Goal: Navigation & Orientation: Find specific page/section

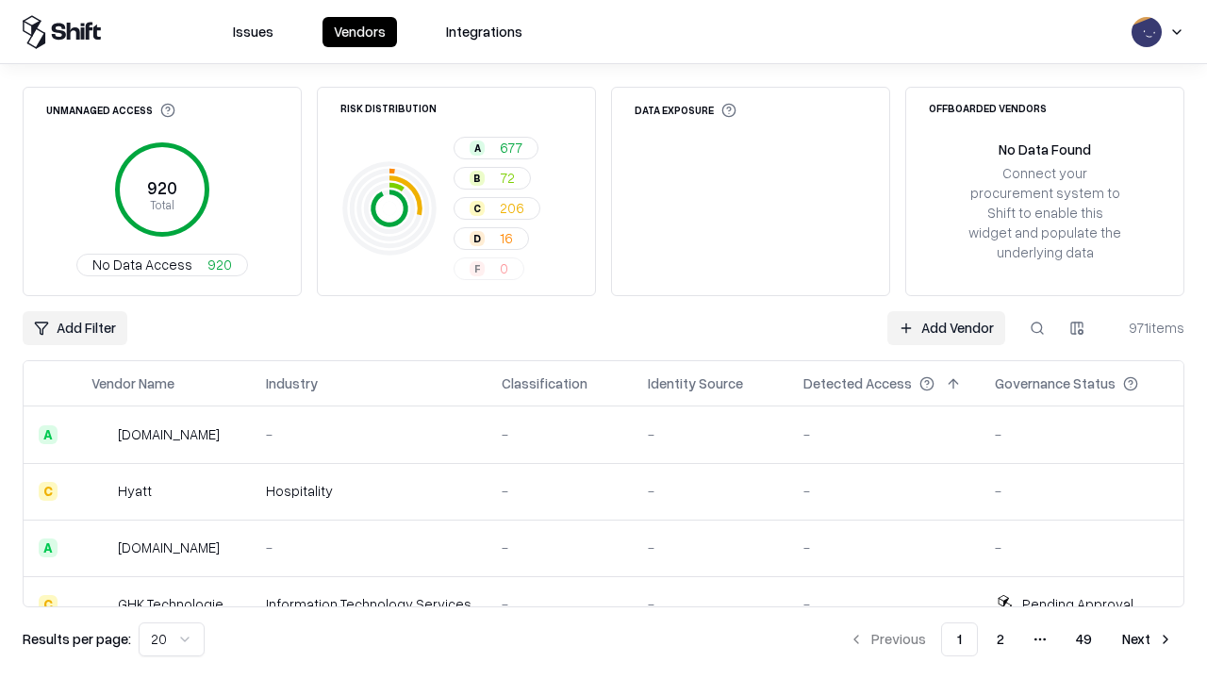
click at [172, 639] on html "Issues Vendors Integrations Unmanaged Access 920 Total No Data Access 920 Risk …" at bounding box center [603, 339] width 1207 height 679
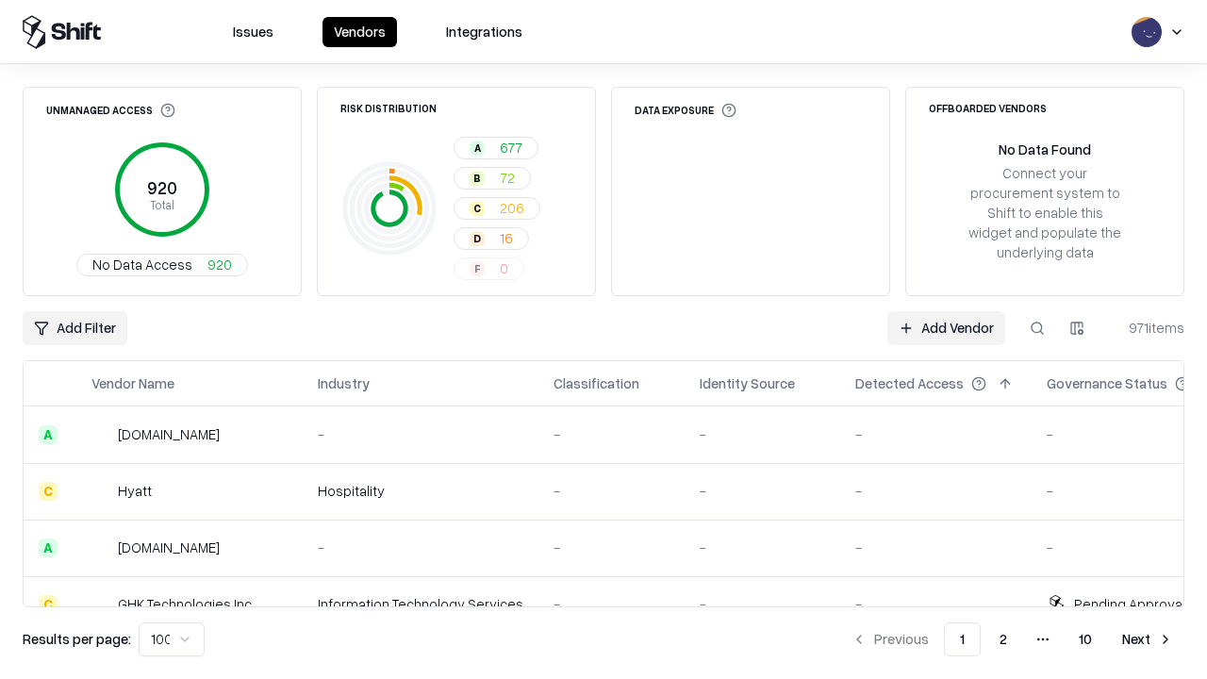
click at [1148, 639] on button "Next" at bounding box center [1148, 639] width 74 height 34
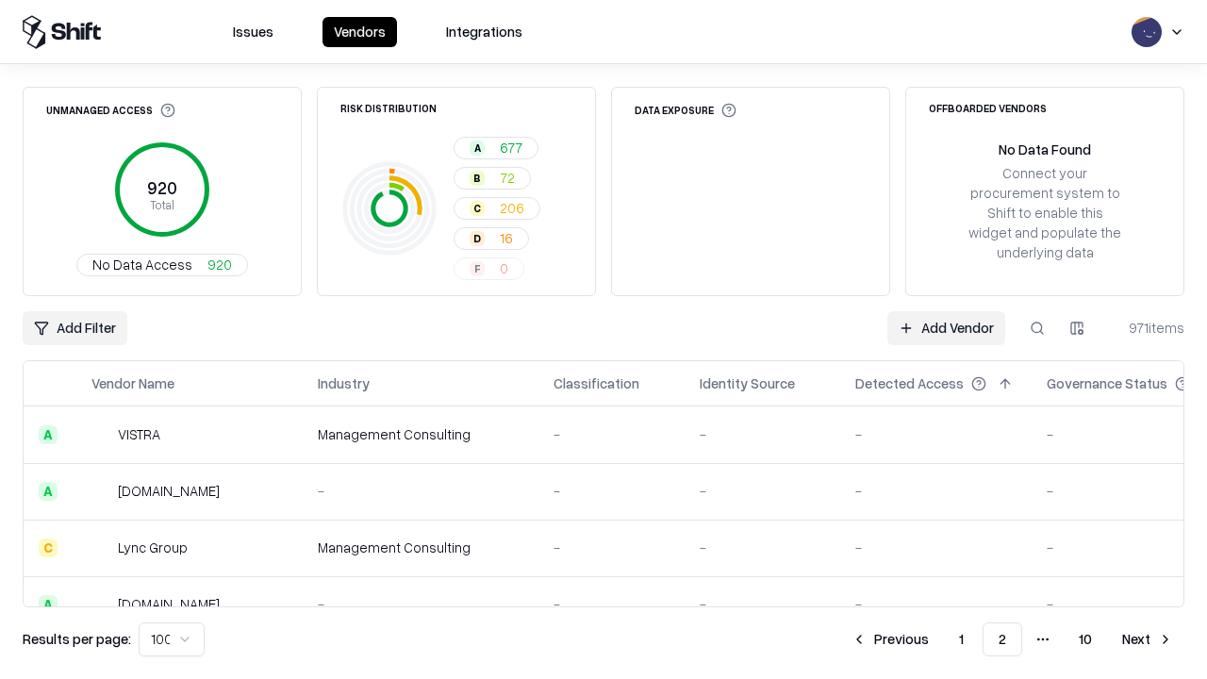
click at [1148, 639] on button "Next" at bounding box center [1148, 639] width 74 height 34
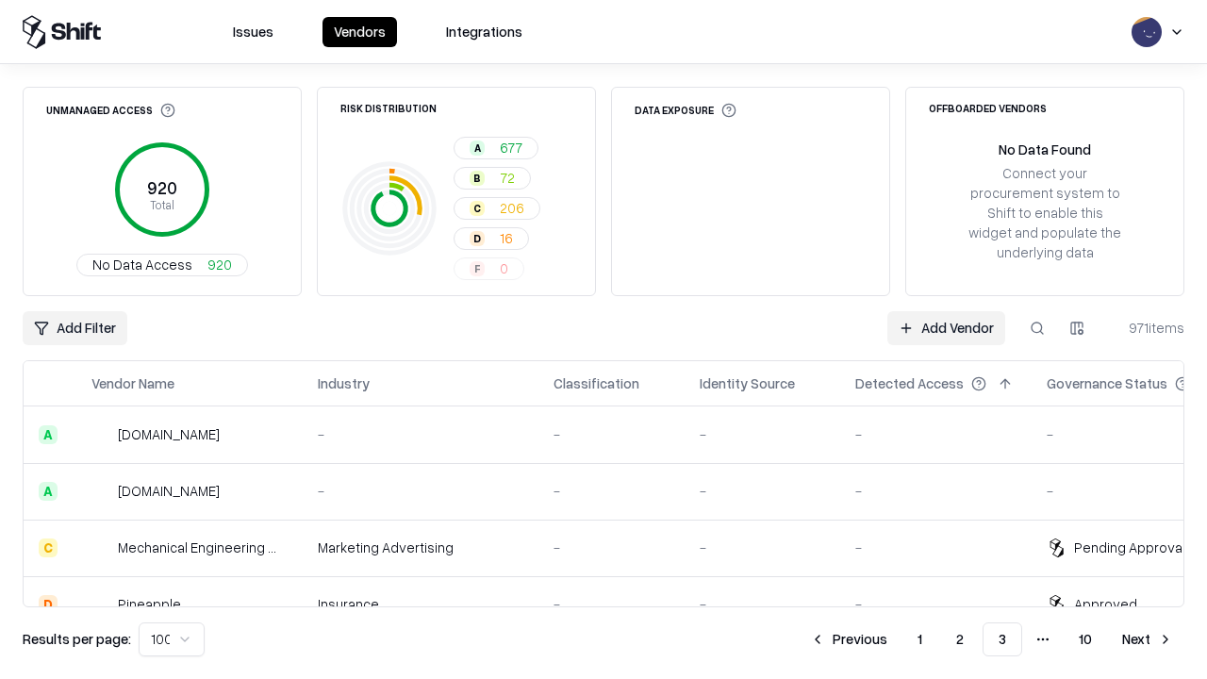
click at [1148, 639] on button "Next" at bounding box center [1148, 639] width 74 height 34
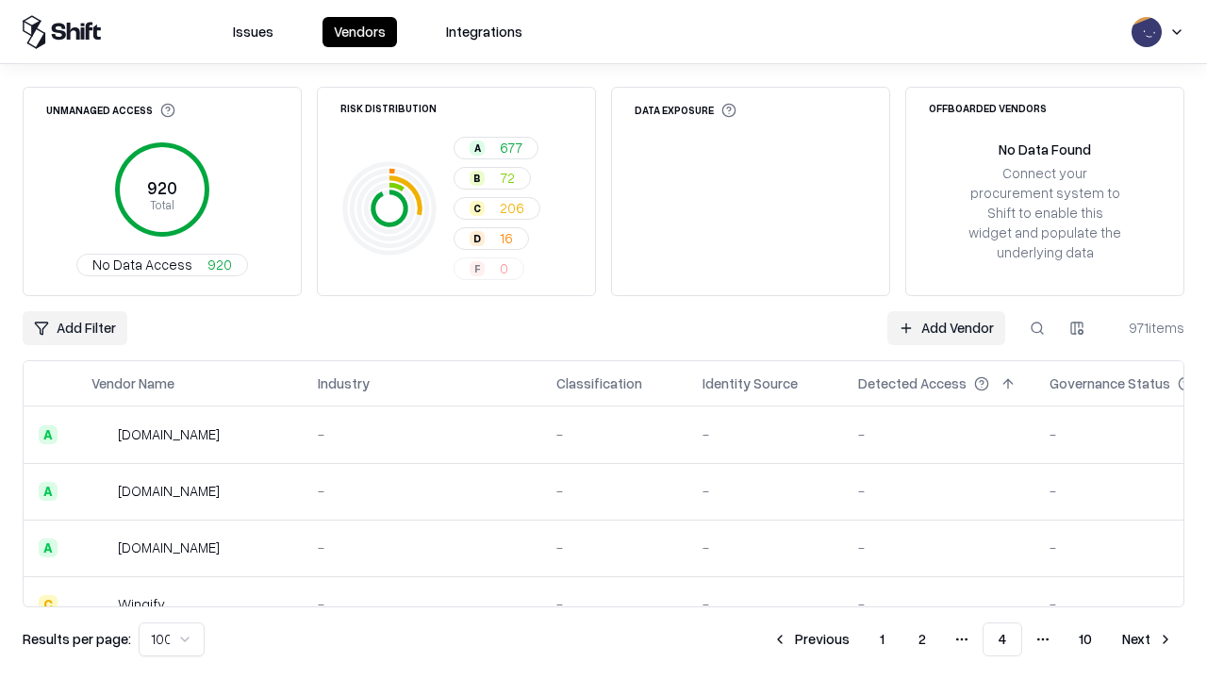
click at [1148, 639] on button "Next" at bounding box center [1148, 639] width 74 height 34
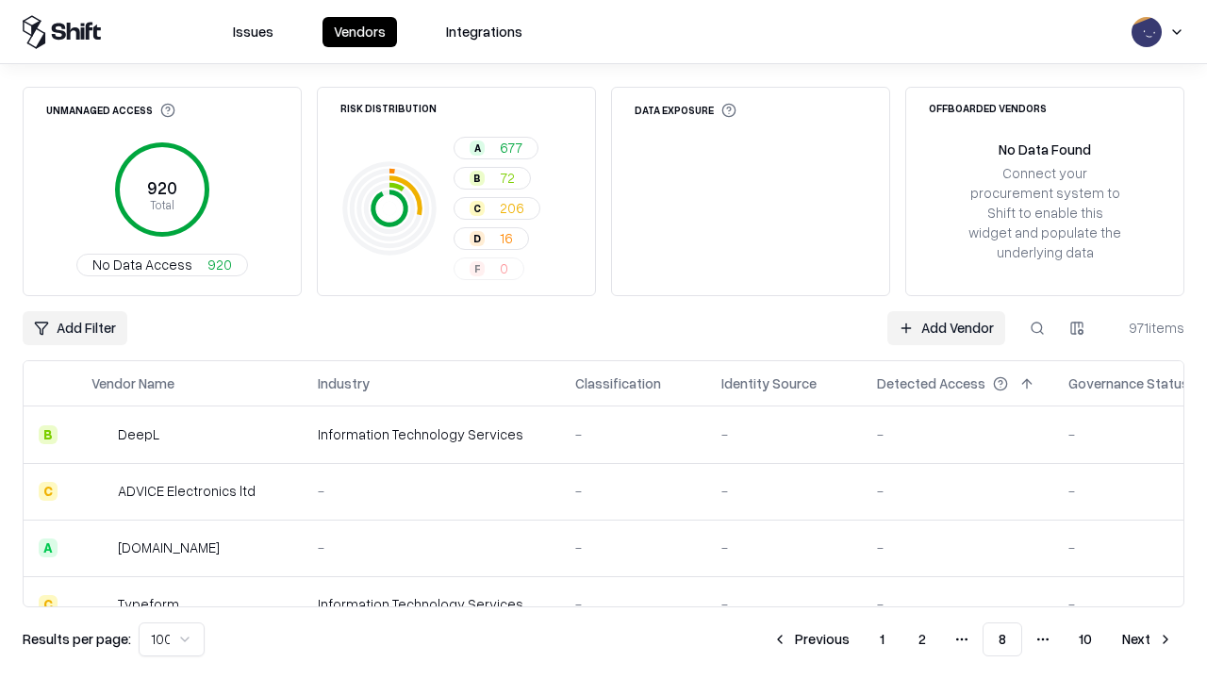
click at [1148, 639] on button "Next" at bounding box center [1148, 639] width 74 height 34
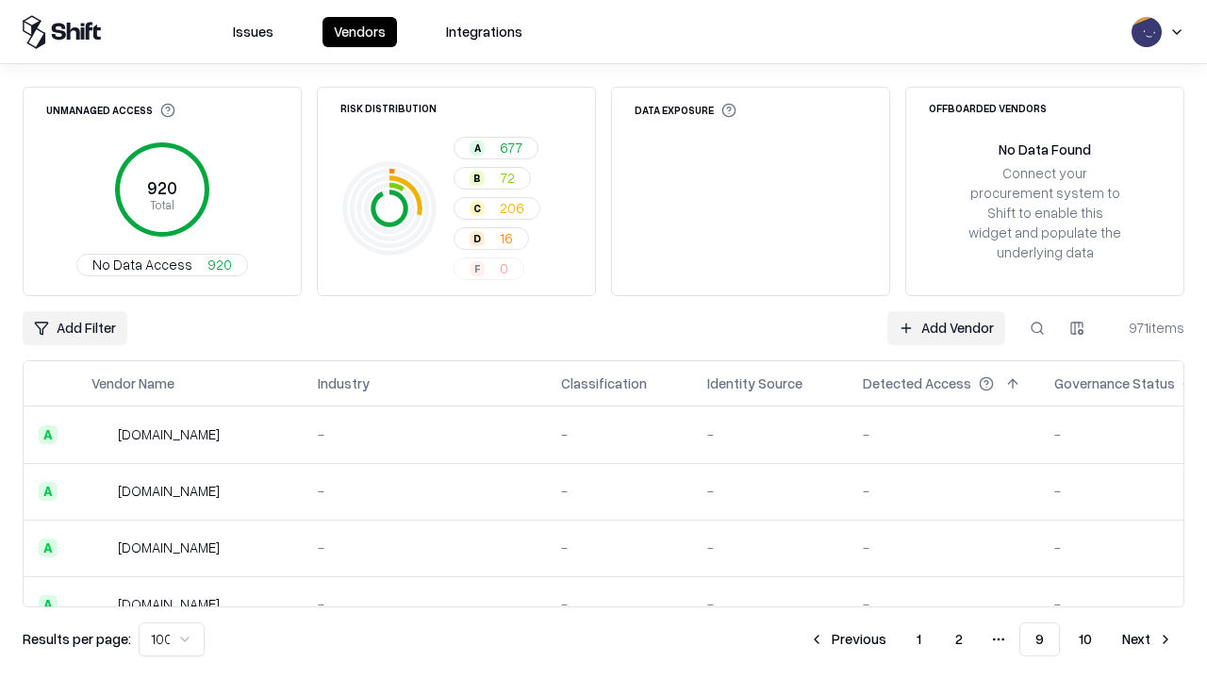
click at [1148, 639] on button "Next" at bounding box center [1148, 639] width 74 height 34
click at [890, 639] on button "Previous" at bounding box center [890, 639] width 100 height 34
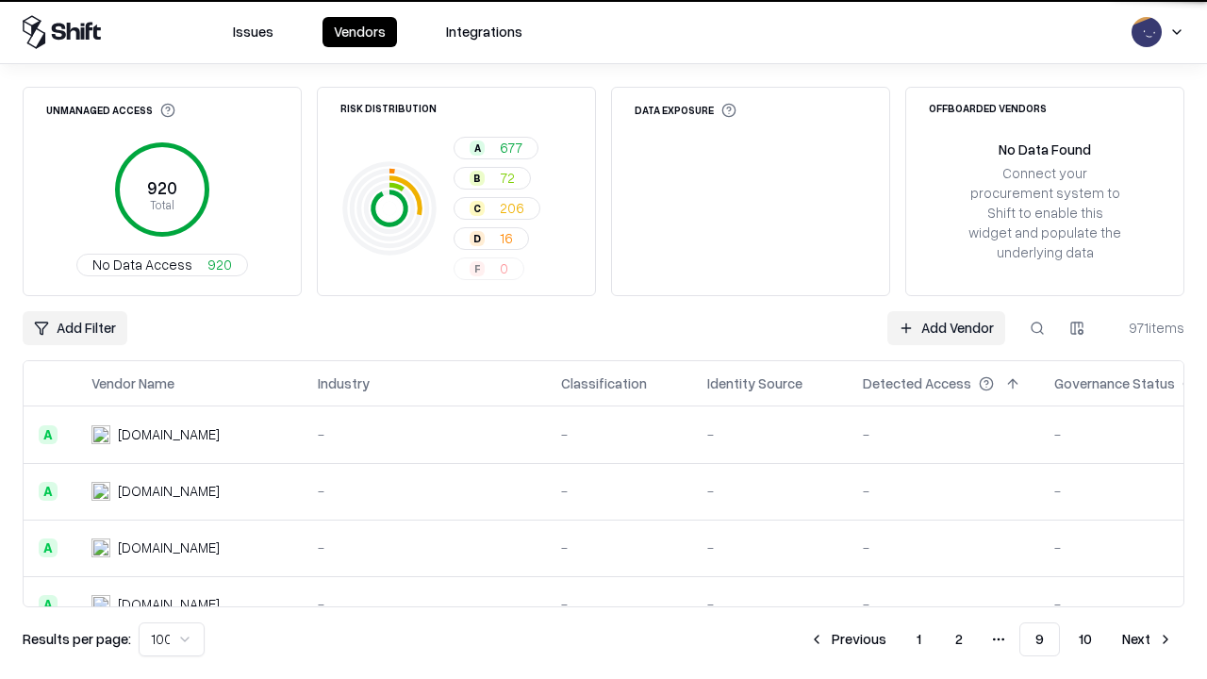
click at [848, 639] on button "Previous" at bounding box center [848, 639] width 100 height 34
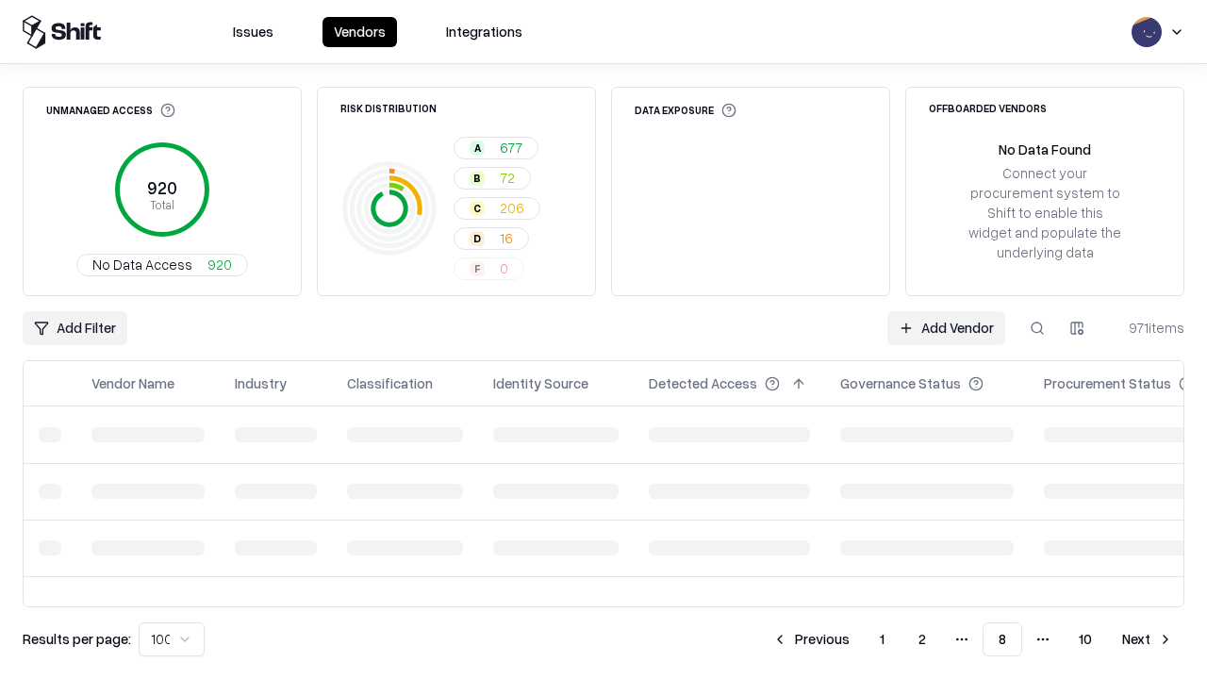
click at [811, 639] on button "Previous" at bounding box center [811, 639] width 100 height 34
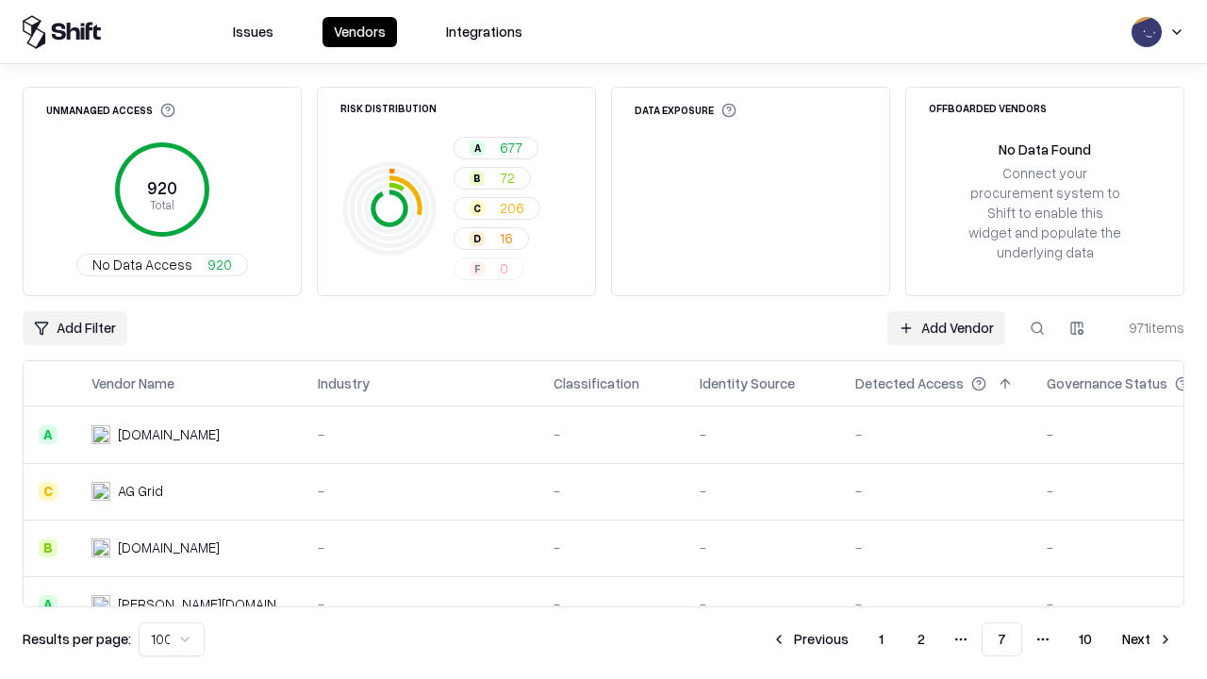
click at [810, 639] on button "Previous" at bounding box center [810, 639] width 100 height 34
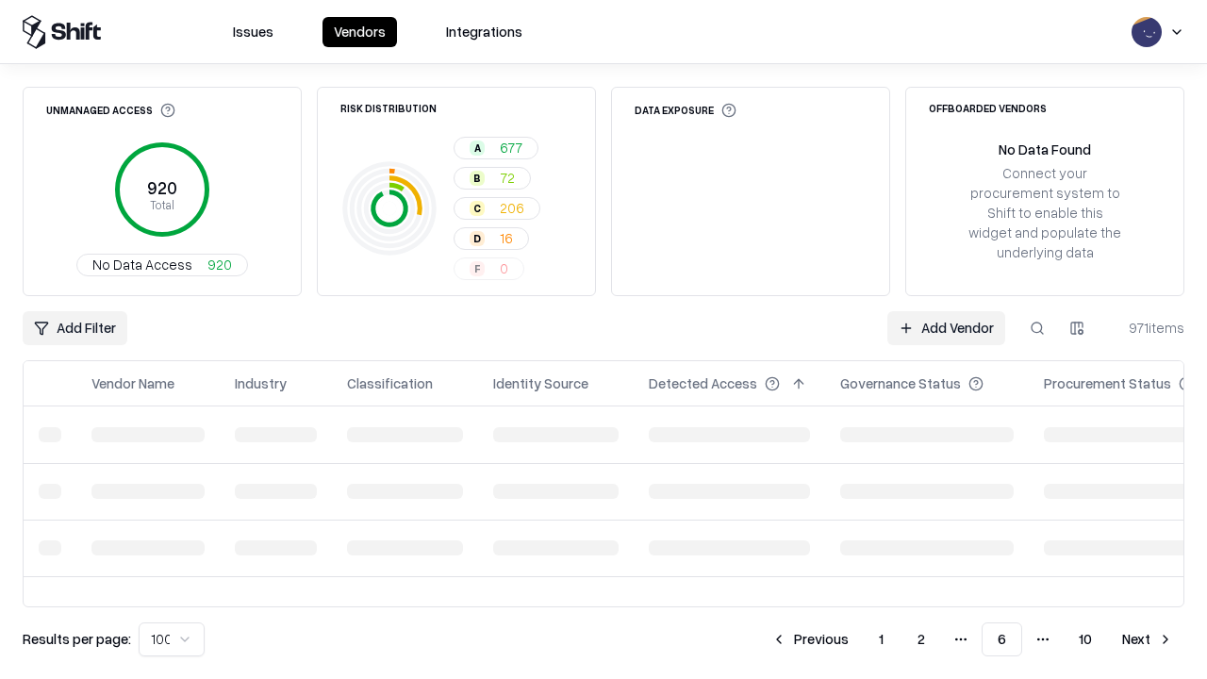
click at [810, 639] on button "Previous" at bounding box center [810, 639] width 100 height 34
